Goal: Task Accomplishment & Management: Use online tool/utility

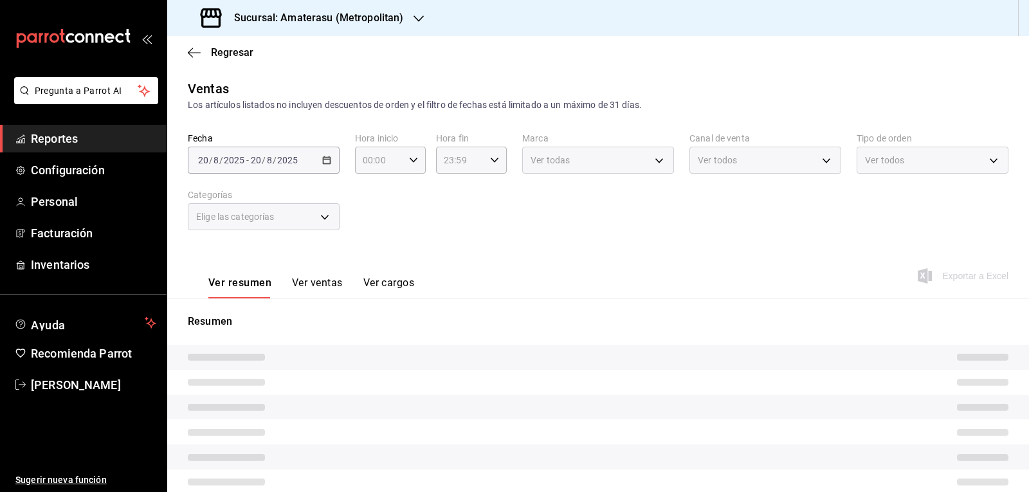
type input "05:00"
type input "e4cd7fcb-d45b-43ae-a99f-ad4ccfcd9032"
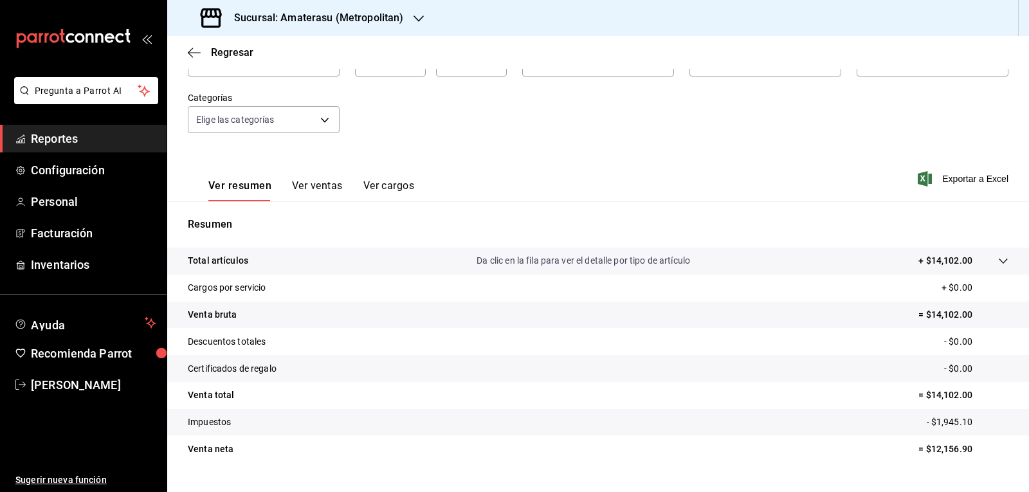
scroll to position [124, 0]
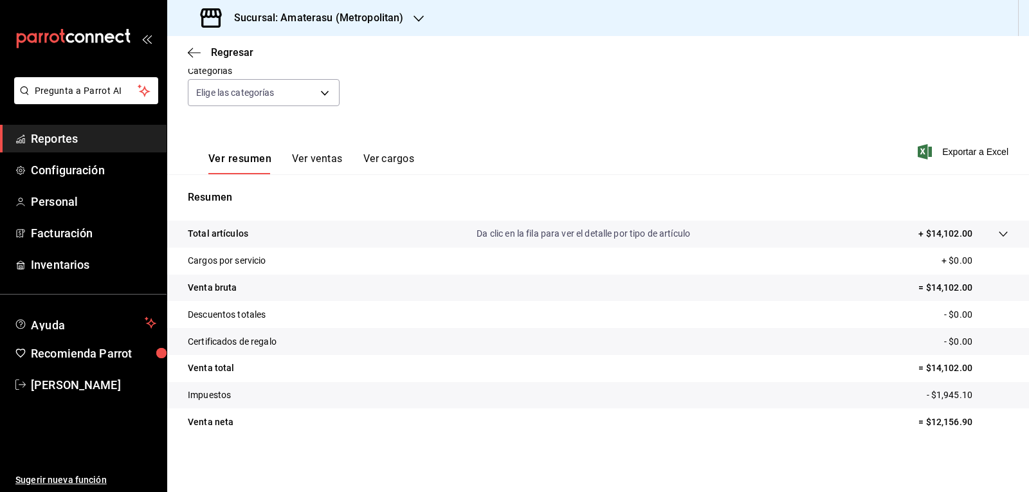
click at [386, 60] on div "Regresar" at bounding box center [598, 52] width 862 height 33
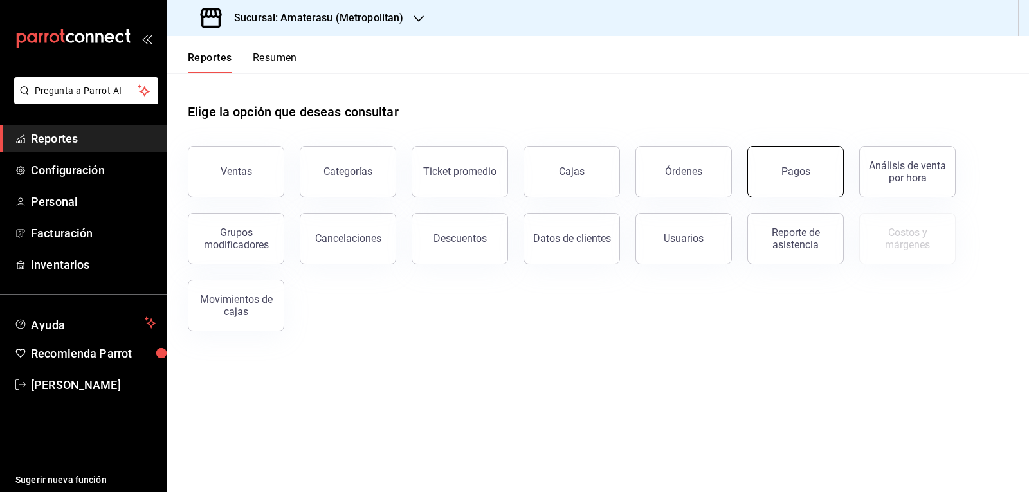
click at [799, 185] on button "Pagos" at bounding box center [795, 171] width 96 height 51
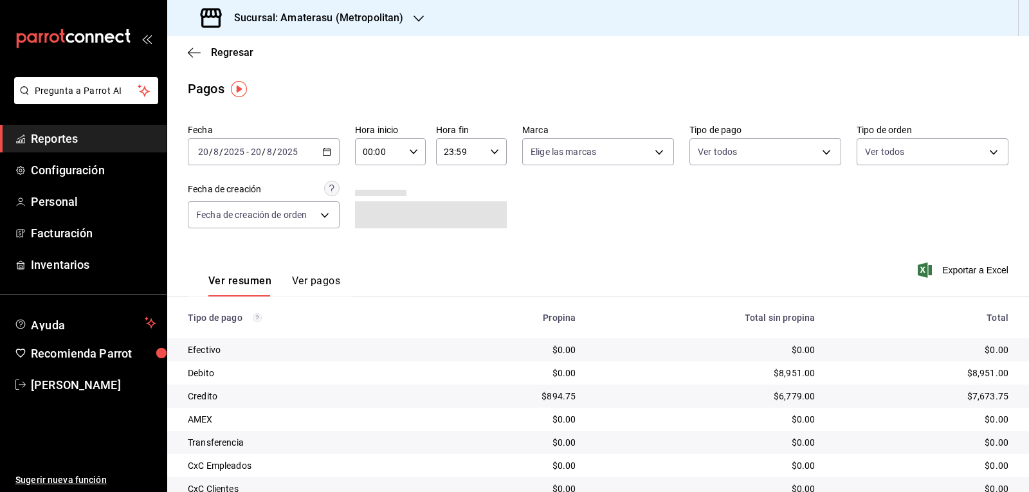
click at [412, 154] on icon "button" at bounding box center [413, 151] width 9 height 9
click at [371, 215] on span "05" at bounding box center [370, 210] width 15 height 10
type input "05:00"
click at [597, 239] on div at bounding box center [514, 246] width 1029 height 492
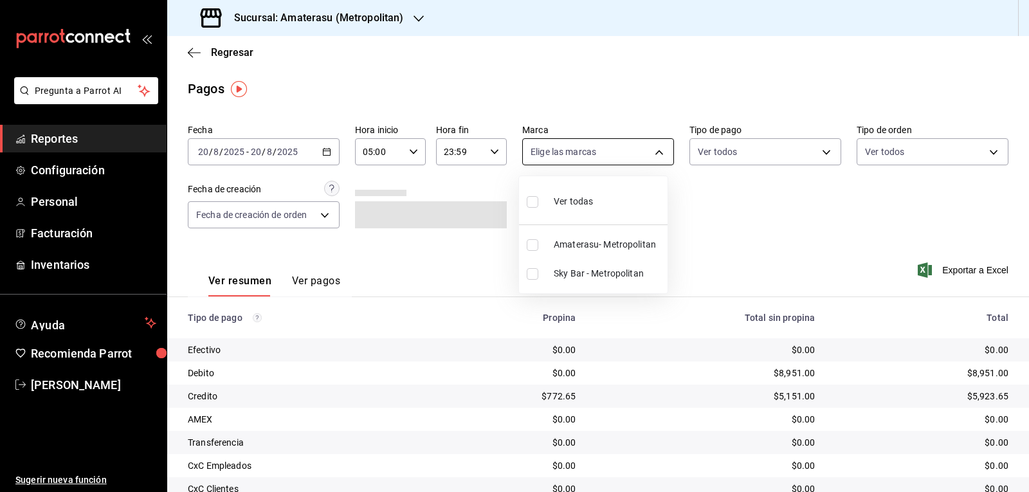
click at [655, 156] on body "Pregunta a Parrot AI Reportes Configuración Personal Facturación Inventarios Ay…" at bounding box center [514, 246] width 1029 height 492
click at [532, 201] on input "checkbox" at bounding box center [533, 202] width 12 height 12
checkbox input "true"
type input "e4cd7fcb-d45b-43ae-a99f-ad4ccfcd9032,f3afaab8-8c3d-4e49-a299-af9bdf6027b2"
checkbox input "true"
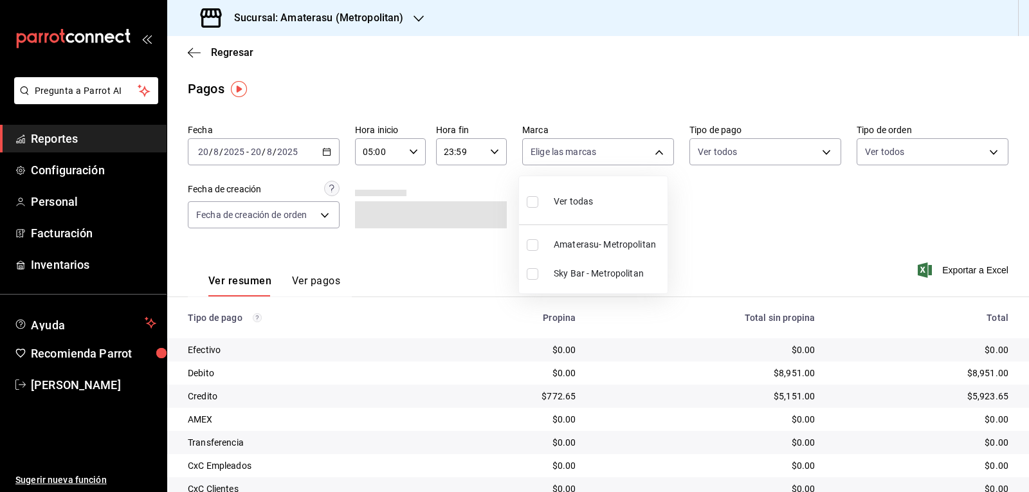
checkbox input "true"
click at [781, 225] on div at bounding box center [514, 246] width 1029 height 492
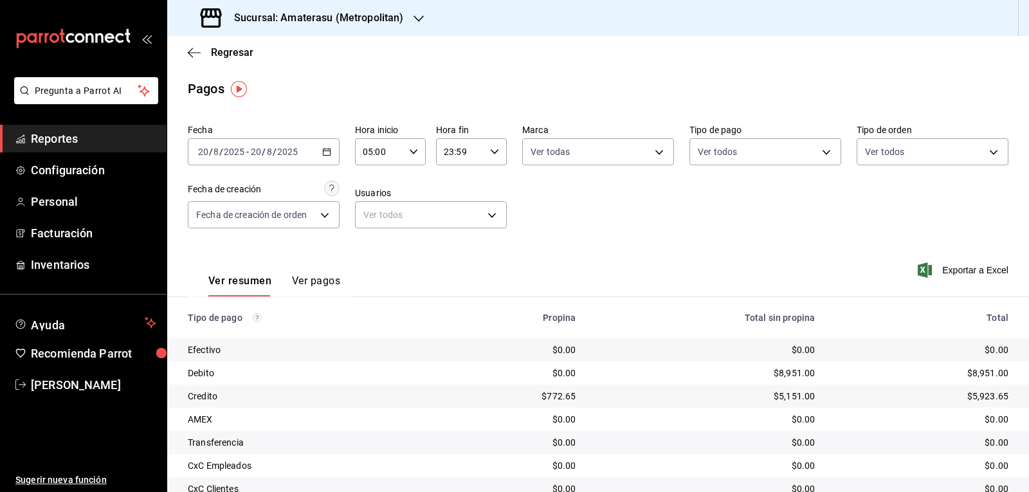
drag, startPoint x: 384, startPoint y: 20, endPoint x: 862, endPoint y: 214, distance: 516.4
click at [862, 214] on div "Fecha [DATE] [DATE] - [DATE] [DATE] Hora inicio 05:00 Hora inicio Hora fin 23:5…" at bounding box center [598, 181] width 821 height 125
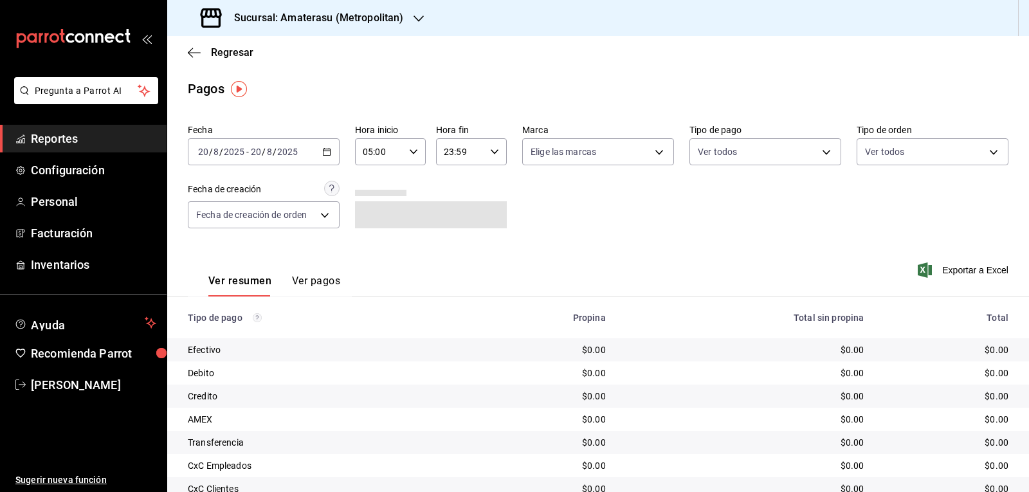
click at [634, 301] on th "Total sin propina" at bounding box center [745, 317] width 259 height 41
click at [595, 162] on body "Pregunta a Parrot AI Reportes Configuración Personal Facturación Inventarios Ay…" at bounding box center [514, 246] width 1029 height 492
click at [534, 204] on input "checkbox" at bounding box center [533, 202] width 12 height 12
checkbox input "true"
type input "e4cd7fcb-d45b-43ae-a99f-ad4ccfcd9032,f3afaab8-8c3d-4e49-a299-af9bdf6027b2"
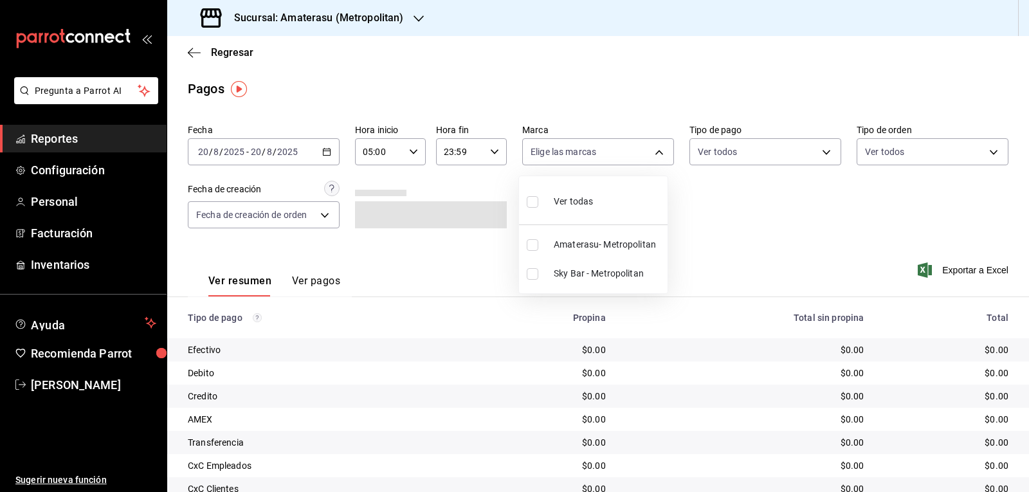
checkbox input "true"
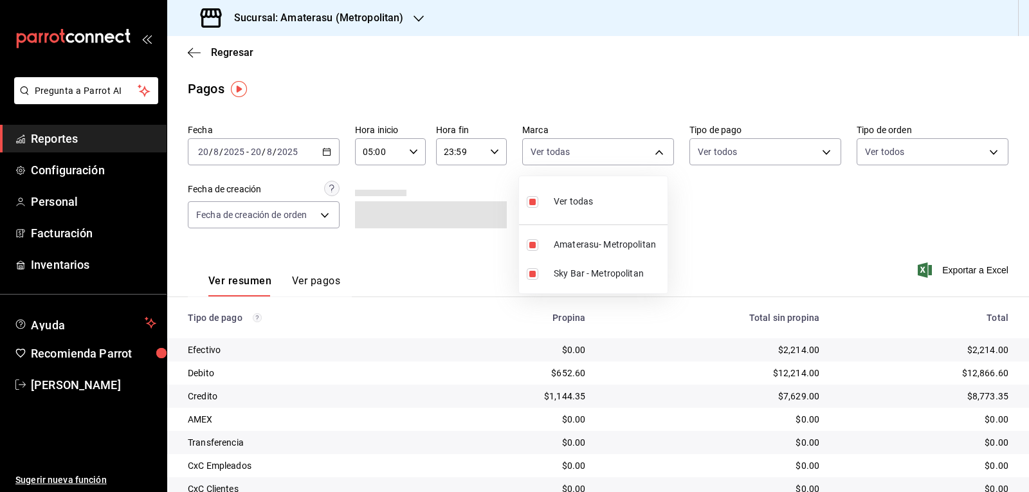
click at [727, 280] on div at bounding box center [514, 246] width 1029 height 492
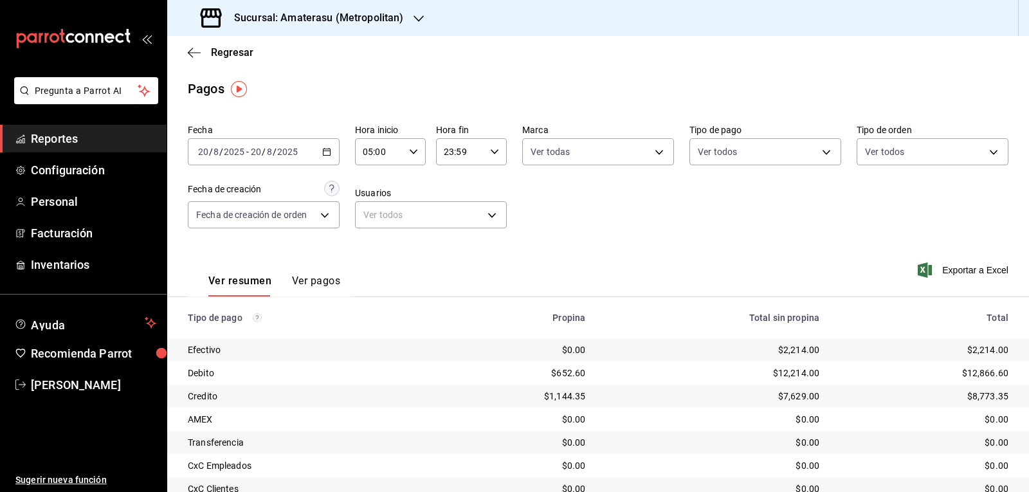
click at [615, 215] on div "Fecha [DATE] [DATE] - [DATE] [DATE] Hora inicio 05:00 Hora inicio Hora fin 23:5…" at bounding box center [598, 181] width 821 height 125
click at [212, 48] on span "Regresar" at bounding box center [232, 52] width 42 height 12
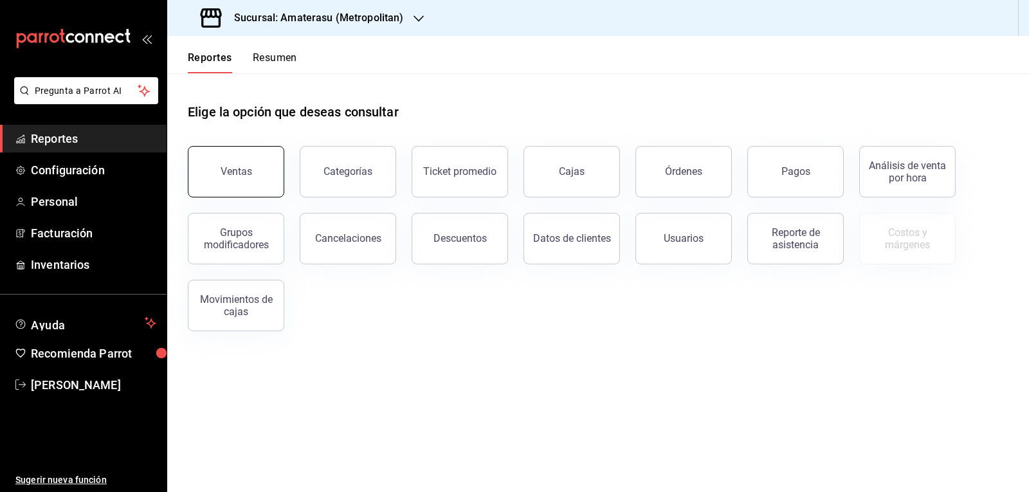
click at [203, 192] on button "Ventas" at bounding box center [236, 171] width 96 height 51
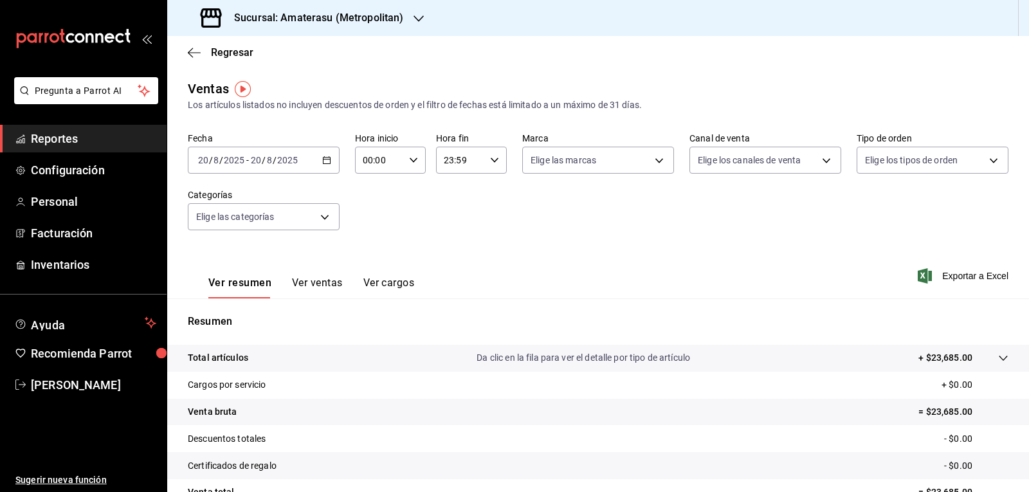
click at [399, 154] on input "00:00" at bounding box center [379, 160] width 49 height 26
click at [368, 222] on span "05" at bounding box center [370, 218] width 15 height 10
type input "05:00"
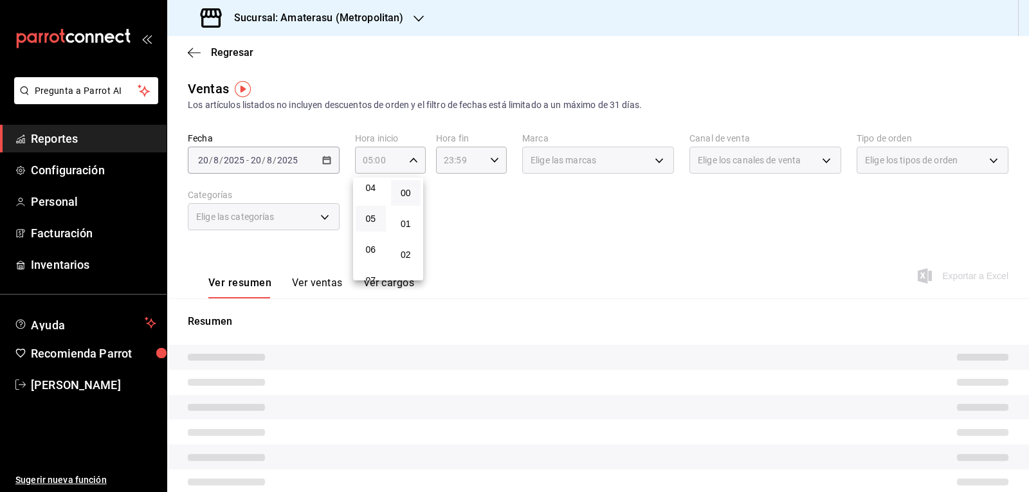
click at [464, 218] on div at bounding box center [514, 246] width 1029 height 492
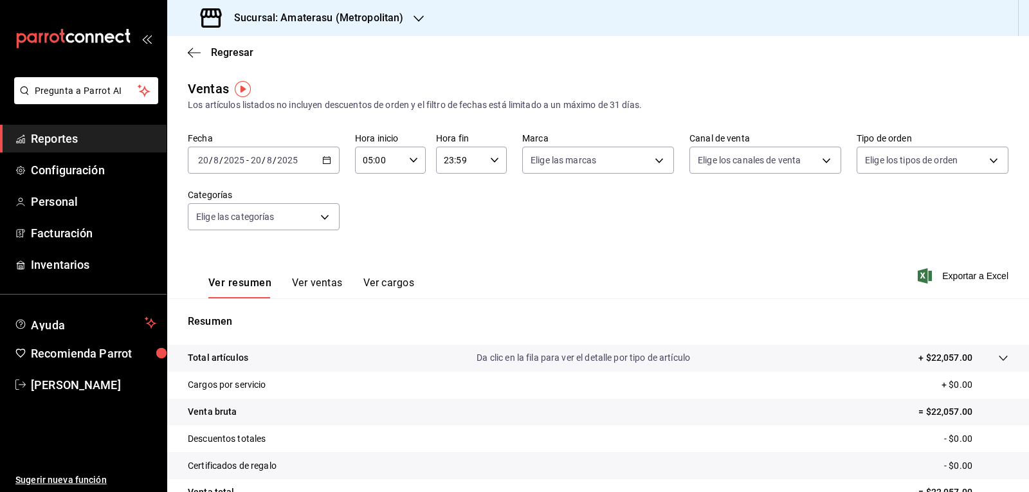
click at [464, 218] on div "Fecha 2025-08-20 20 / 8 / 2025 - 2025-08-20 20 / 8 / 2025 Hora inicio 05:00 Hor…" at bounding box center [598, 188] width 821 height 113
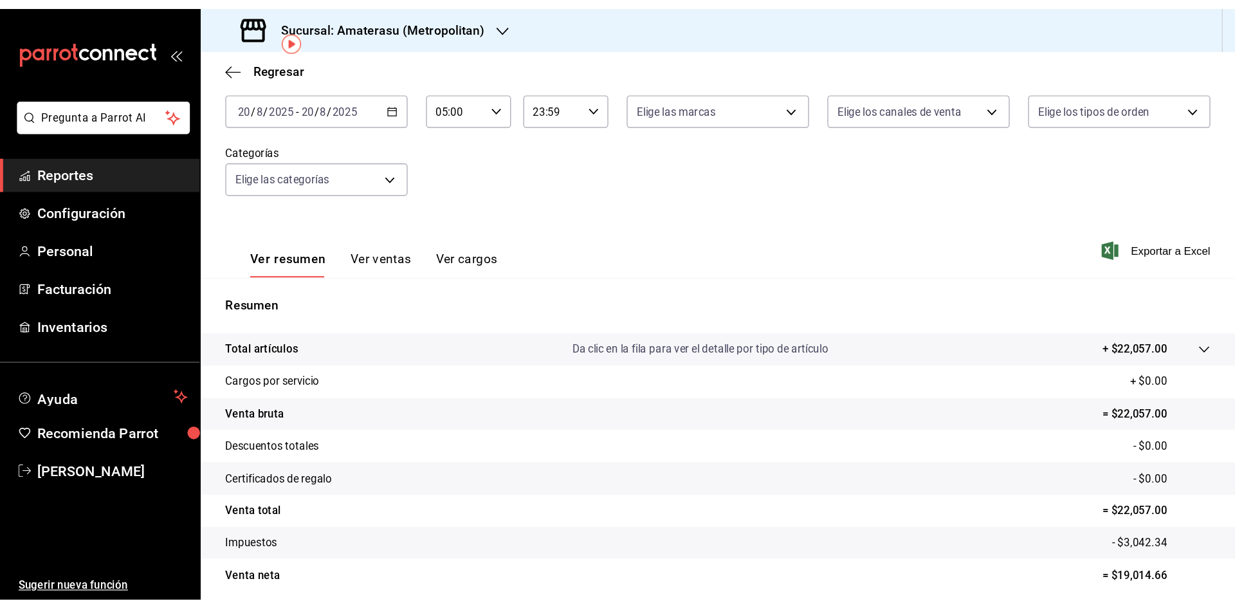
scroll to position [60, 0]
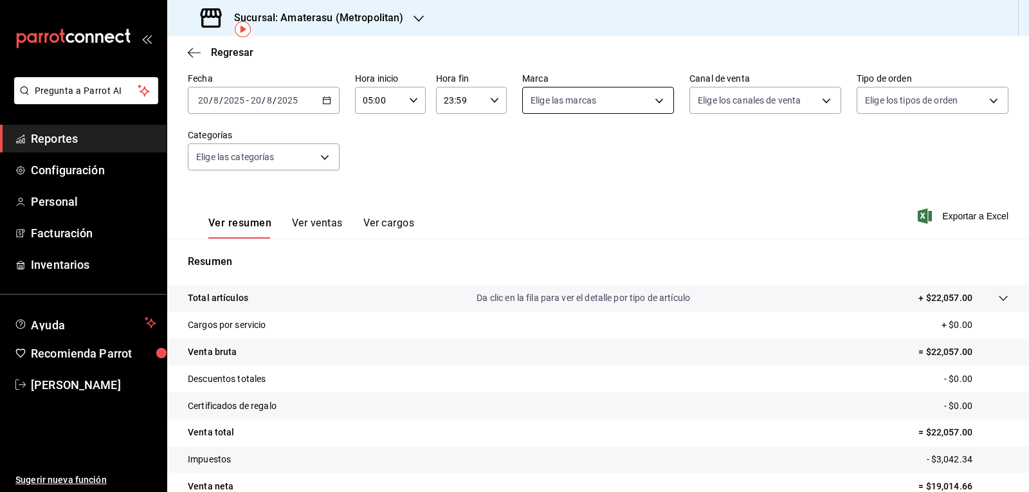
click at [526, 102] on body "Pregunta a Parrot AI Reportes Configuración Personal Facturación Inventarios Ay…" at bounding box center [514, 246] width 1029 height 492
click at [528, 227] on input "checkbox" at bounding box center [533, 223] width 12 height 12
checkbox input "true"
type input "f3afaab8-8c3d-4e49-a299-af9bdf6027b2"
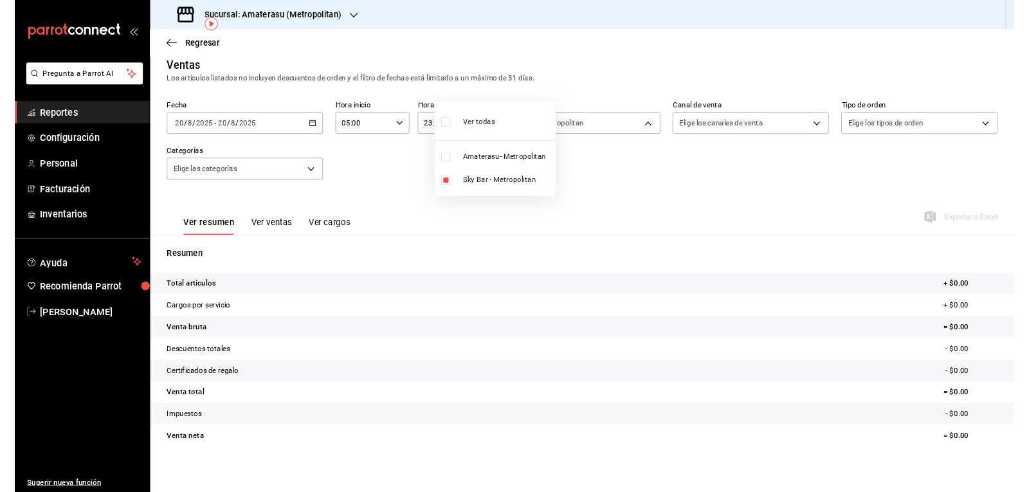
scroll to position [8, 0]
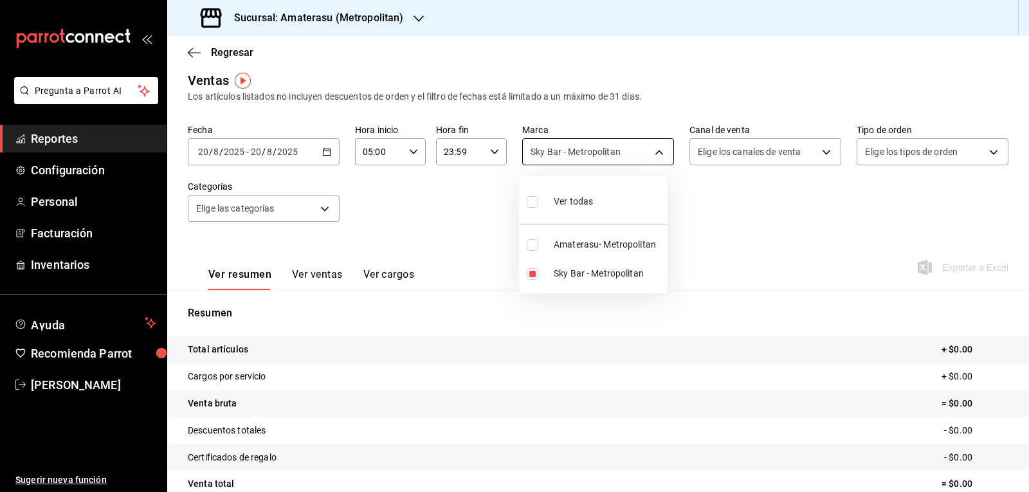
click at [547, 157] on body "Pregunta a Parrot AI Reportes Configuración Personal Facturación Inventarios Ay…" at bounding box center [514, 246] width 1029 height 492
click at [528, 272] on input "checkbox" at bounding box center [533, 274] width 12 height 12
checkbox input "false"
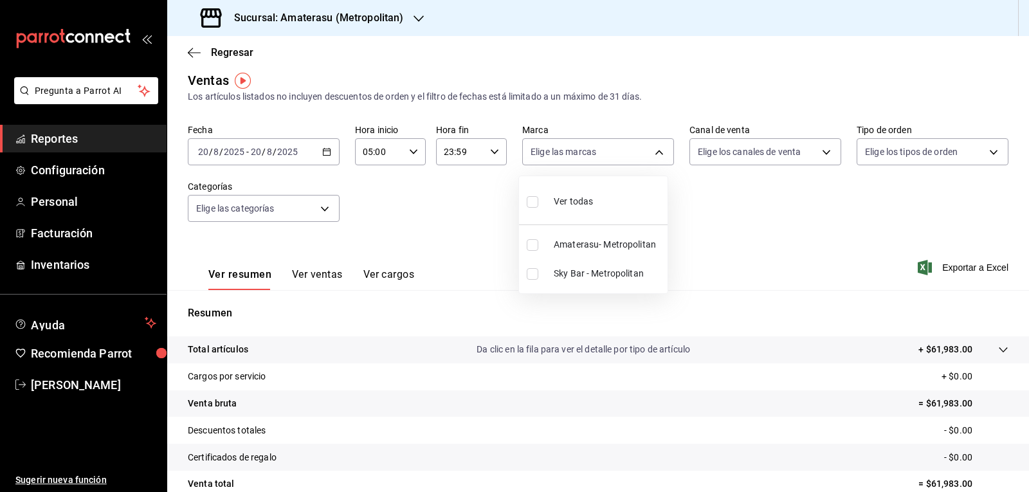
click at [529, 246] on input "checkbox" at bounding box center [533, 245] width 12 height 12
checkbox input "true"
type input "e4cd7fcb-d45b-43ae-a99f-ad4ccfcd9032"
click at [704, 219] on div at bounding box center [514, 246] width 1029 height 492
click at [703, 219] on div "Fecha 2025-08-20 20 / 8 / 2025 - 2025-08-20 20 / 8 / 2025 Hora inicio 05:00 Hor…" at bounding box center [598, 180] width 821 height 113
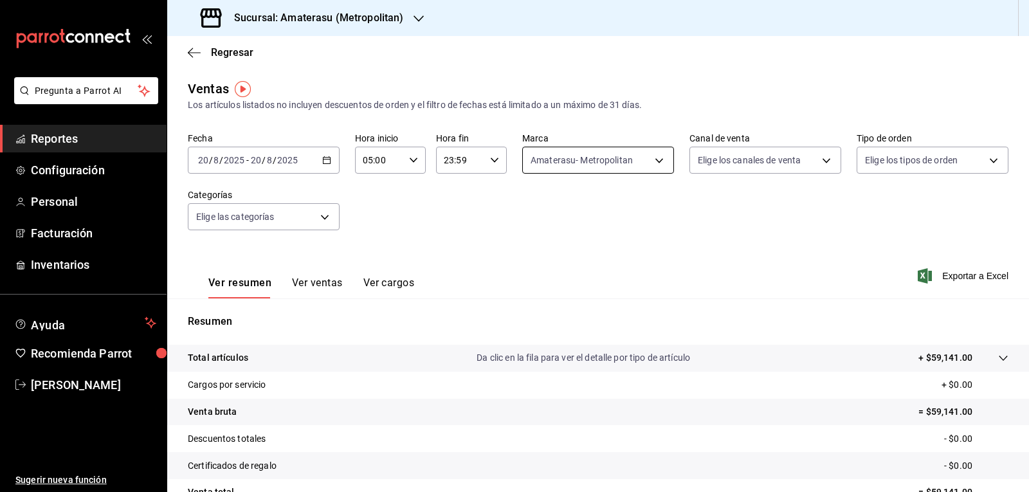
click at [550, 170] on body "Pregunta a Parrot AI Reportes Configuración Personal Facturación Inventarios Ay…" at bounding box center [514, 246] width 1029 height 492
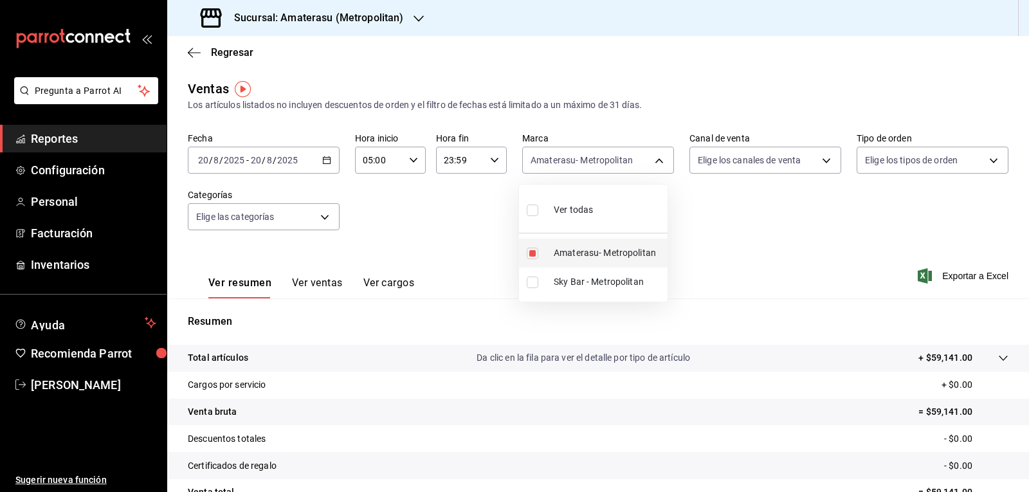
click at [527, 257] on input "checkbox" at bounding box center [533, 254] width 12 height 12
checkbox input "false"
click at [536, 248] on input "checkbox" at bounding box center [533, 254] width 12 height 12
checkbox input "true"
type input "e4cd7fcb-d45b-43ae-a99f-ad4ccfcd9032"
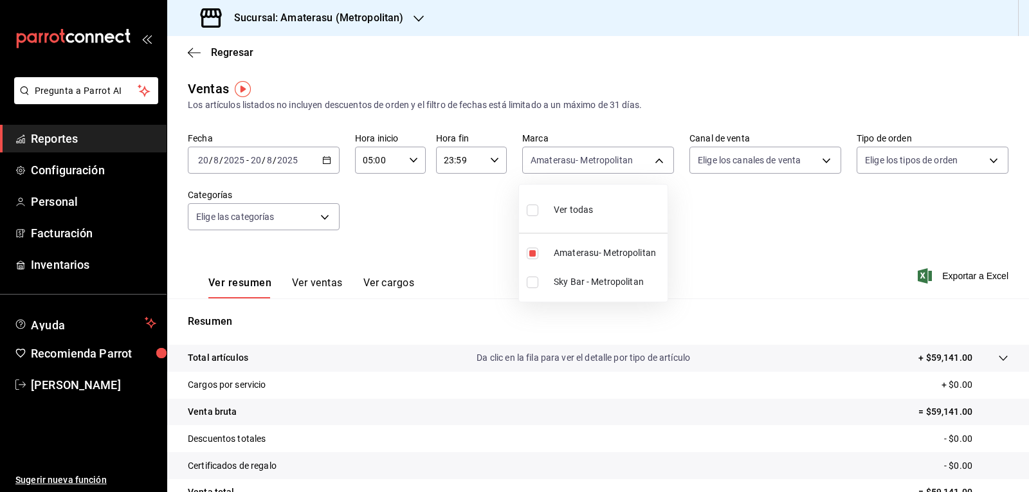
click at [679, 203] on div at bounding box center [514, 246] width 1029 height 492
click at [541, 161] on body "Pregunta a Parrot AI Reportes Configuración Personal Facturación Inventarios Ay…" at bounding box center [514, 246] width 1029 height 492
click at [538, 257] on label at bounding box center [535, 254] width 17 height 12
click at [538, 257] on input "checkbox" at bounding box center [533, 254] width 12 height 12
checkbox input "true"
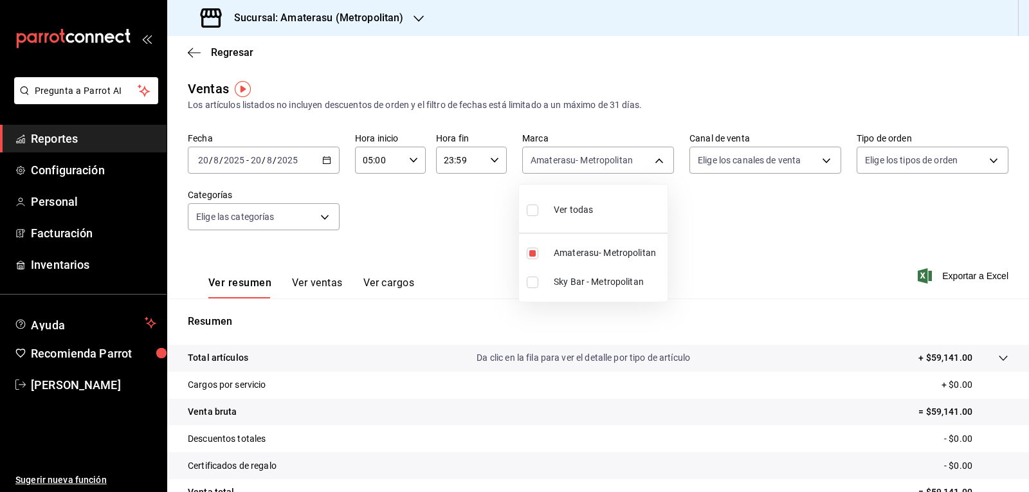
type input "e4cd7fcb-d45b-43ae-a99f-ad4ccfcd9032"
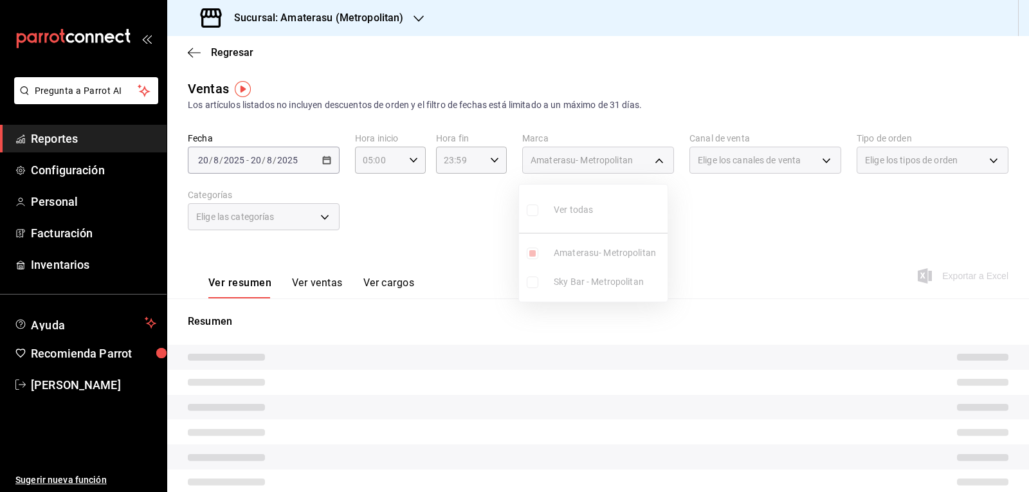
click at [531, 254] on ul "Ver todas Amaterasu- Metropolitan Sky Bar - Metropolitan" at bounding box center [593, 243] width 149 height 117
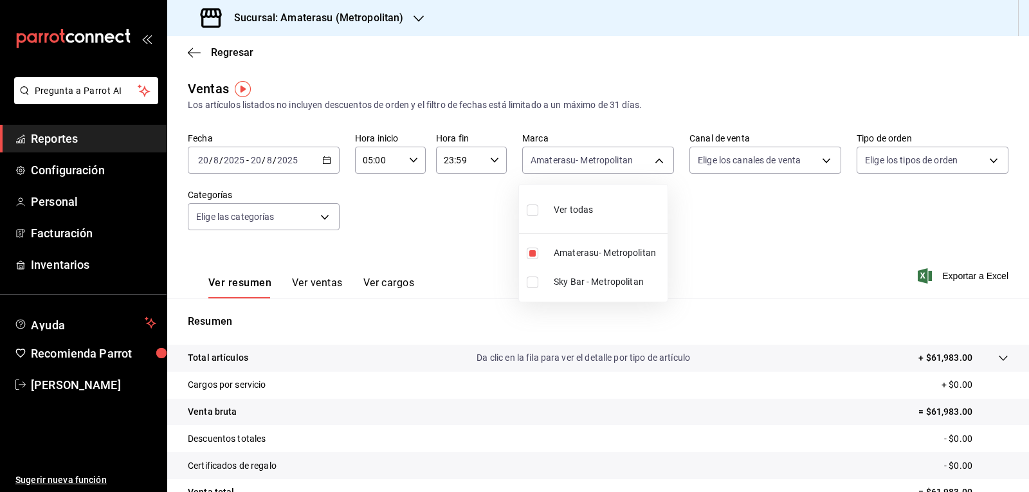
click at [531, 254] on input "checkbox" at bounding box center [533, 254] width 12 height 12
checkbox input "false"
click at [529, 284] on input "checkbox" at bounding box center [533, 283] width 12 height 12
checkbox input "true"
type input "f3afaab8-8c3d-4e49-a299-af9bdf6027b2"
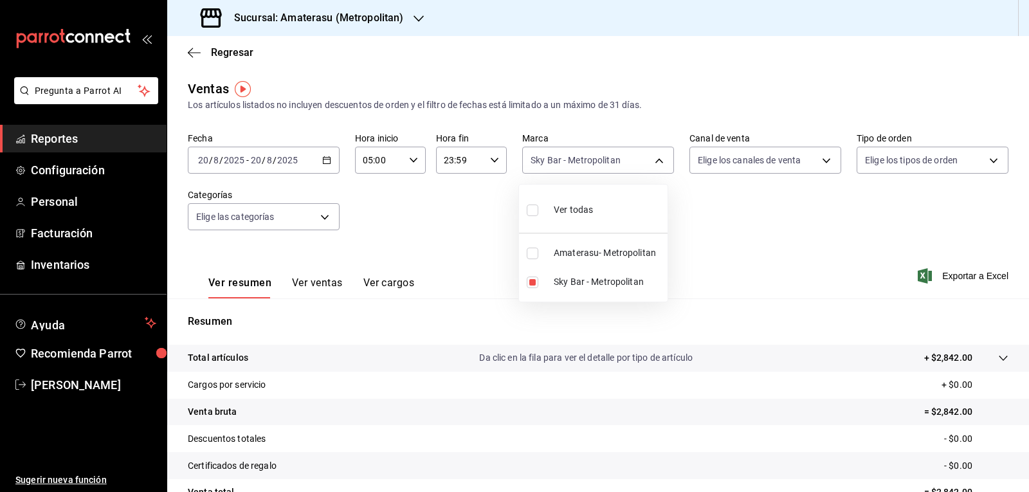
click at [674, 226] on div at bounding box center [514, 246] width 1029 height 492
click at [578, 163] on body "Pregunta a Parrot AI Reportes Configuración Personal Facturación Inventarios Ay…" at bounding box center [514, 246] width 1029 height 492
click at [528, 280] on input "checkbox" at bounding box center [533, 283] width 12 height 12
checkbox input "false"
click at [537, 255] on input "checkbox" at bounding box center [533, 254] width 12 height 12
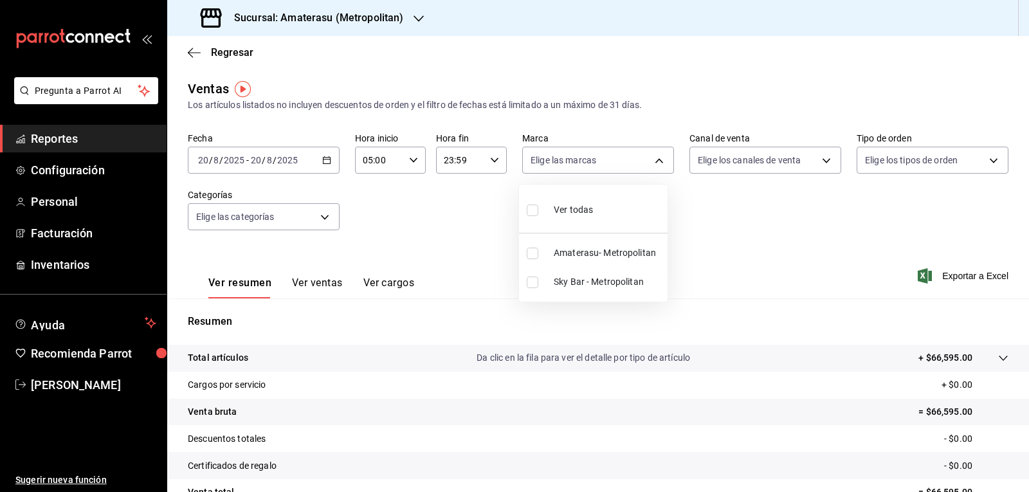
checkbox input "true"
type input "e4cd7fcb-d45b-43ae-a99f-ad4ccfcd9032"
click at [708, 242] on div at bounding box center [514, 246] width 1029 height 492
click at [584, 160] on body "Pregunta a Parrot AI Reportes Configuración Personal Facturación Inventarios Ay…" at bounding box center [514, 246] width 1029 height 492
click at [534, 254] on input "checkbox" at bounding box center [533, 254] width 12 height 12
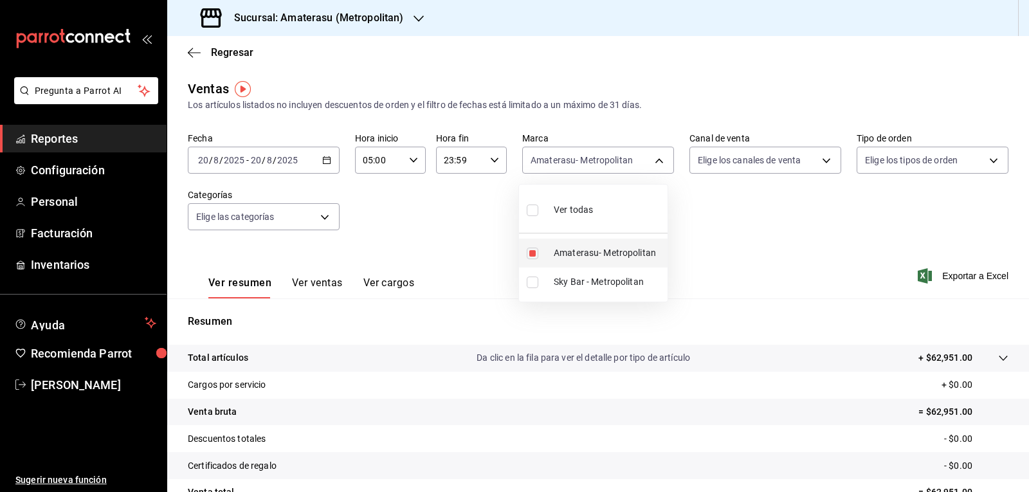
checkbox input "false"
click at [534, 280] on input "checkbox" at bounding box center [533, 283] width 12 height 12
checkbox input "true"
type input "f3afaab8-8c3d-4e49-a299-af9bdf6027b2"
click at [717, 232] on div at bounding box center [514, 246] width 1029 height 492
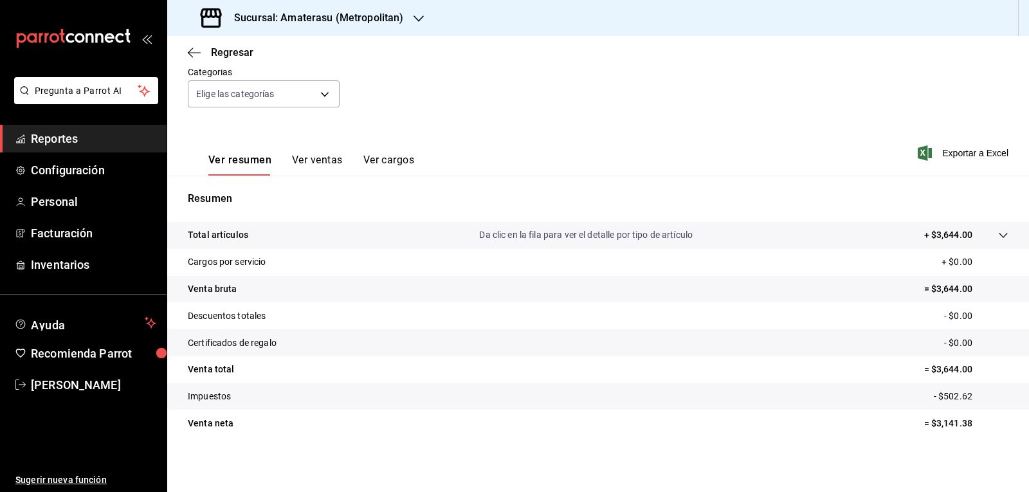
scroll to position [124, 0]
